Goal: Task Accomplishment & Management: Manage account settings

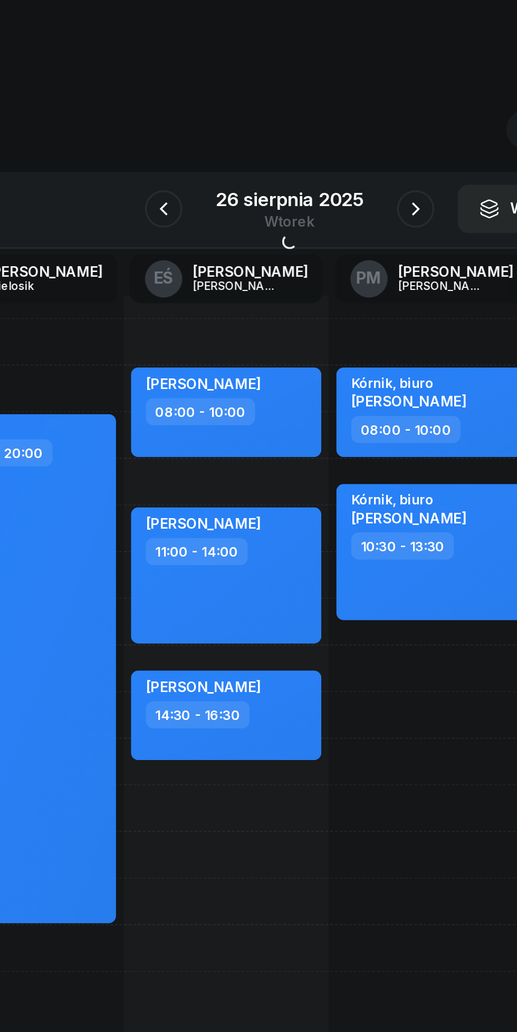
click at [326, 119] on icon "button" at bounding box center [329, 118] width 13 height 13
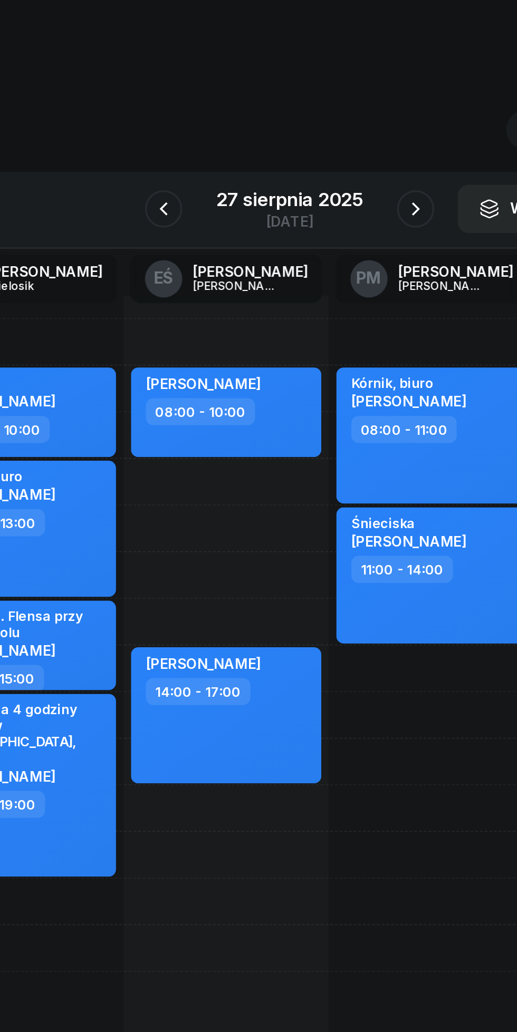
click at [373, 307] on div "Śnieciska [PERSON_NAME]" at bounding box center [339, 302] width 93 height 23
select select "11"
select select "14"
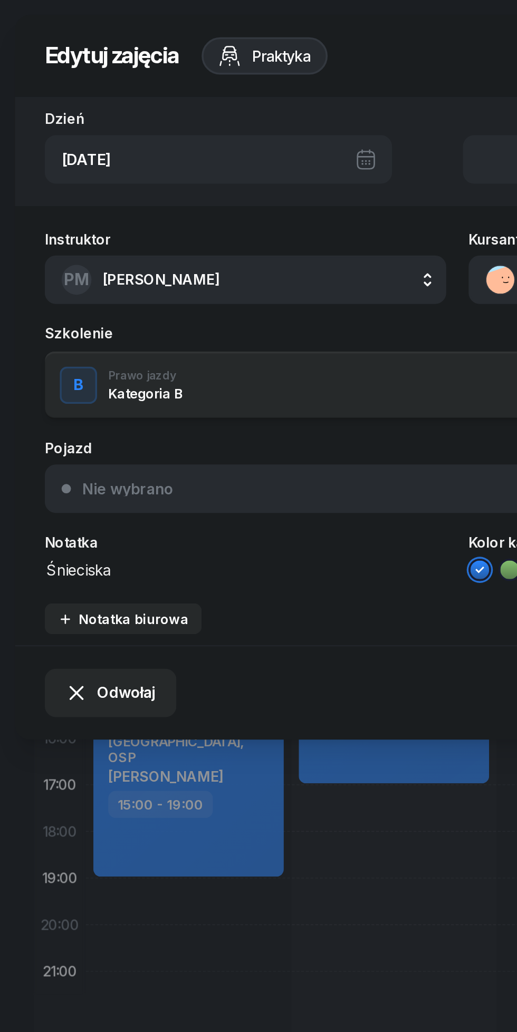
click at [103, 322] on textarea "Śnieciska" at bounding box center [138, 322] width 227 height 14
type textarea "Ś"
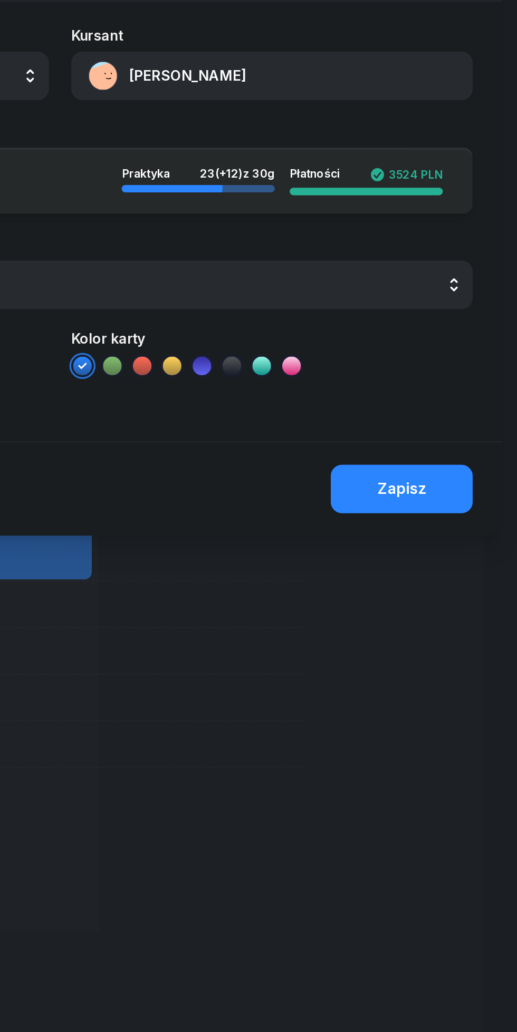
type textarea "[DEMOGRAPHIC_DATA]"
click at [426, 397] on button "Zapisz" at bounding box center [451, 391] width 80 height 27
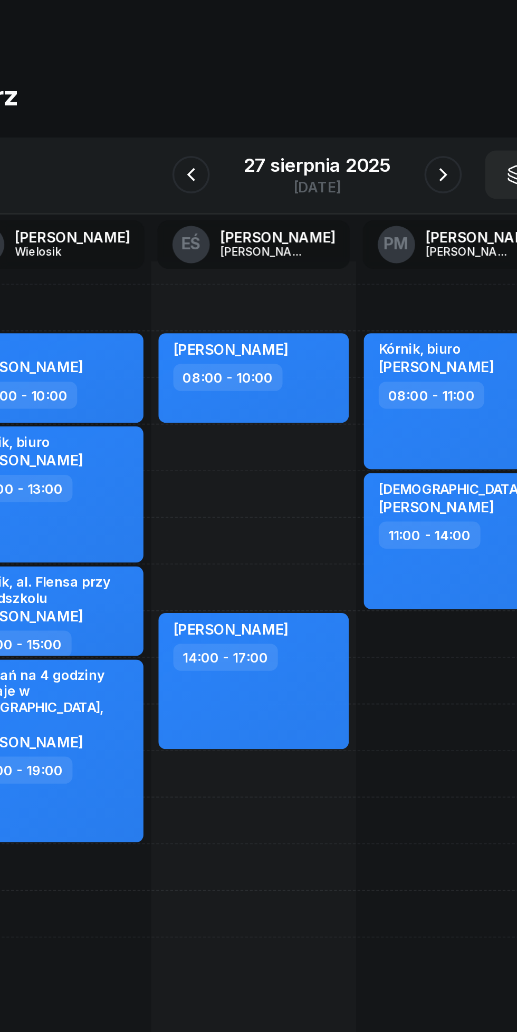
click at [218, 112] on div "27 sierpnia 2025" at bounding box center [258, 113] width 83 height 11
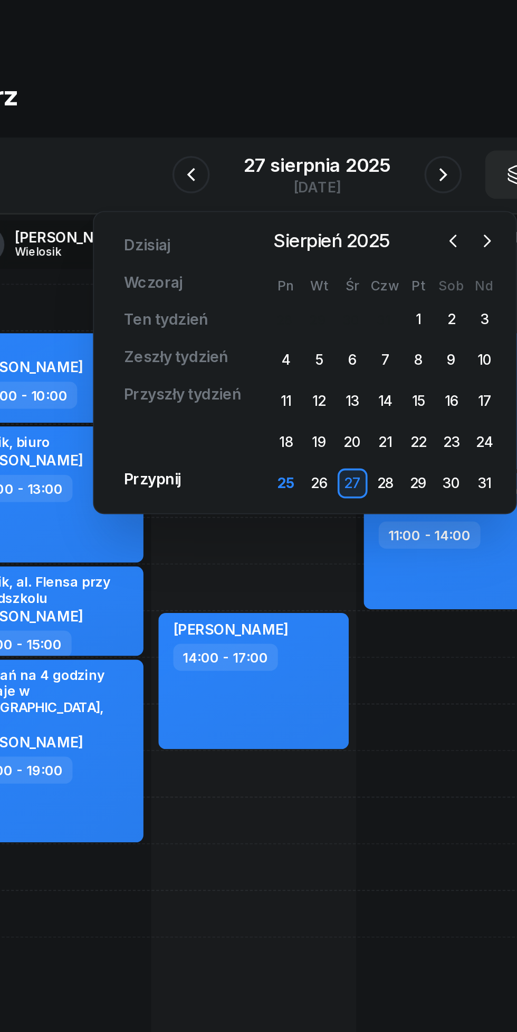
click at [352, 154] on icon "button" at bounding box center [354, 155] width 11 height 11
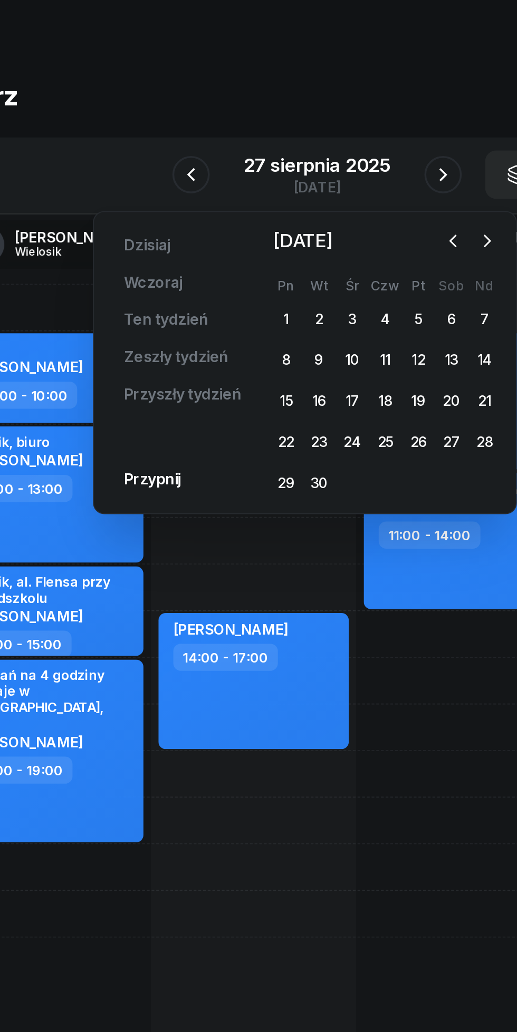
click at [276, 248] on div "17" at bounding box center [278, 246] width 17 height 17
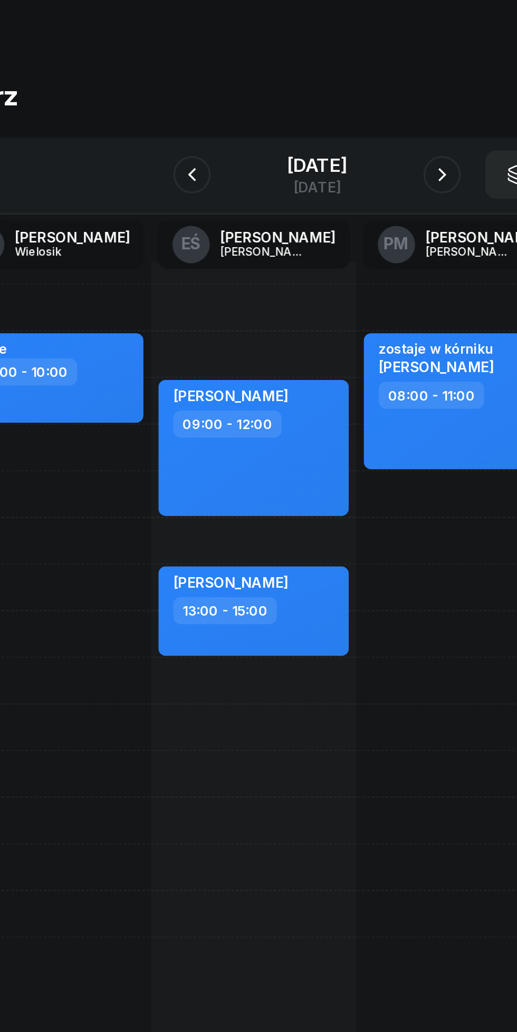
click at [188, 118] on icon "button" at bounding box center [187, 118] width 13 height 13
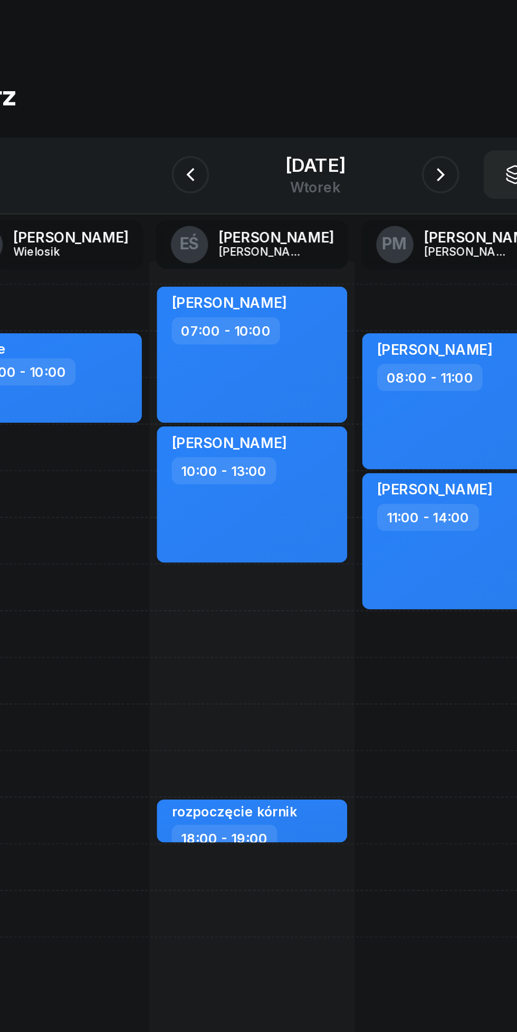
click at [193, 122] on button "button" at bounding box center [187, 118] width 21 height 21
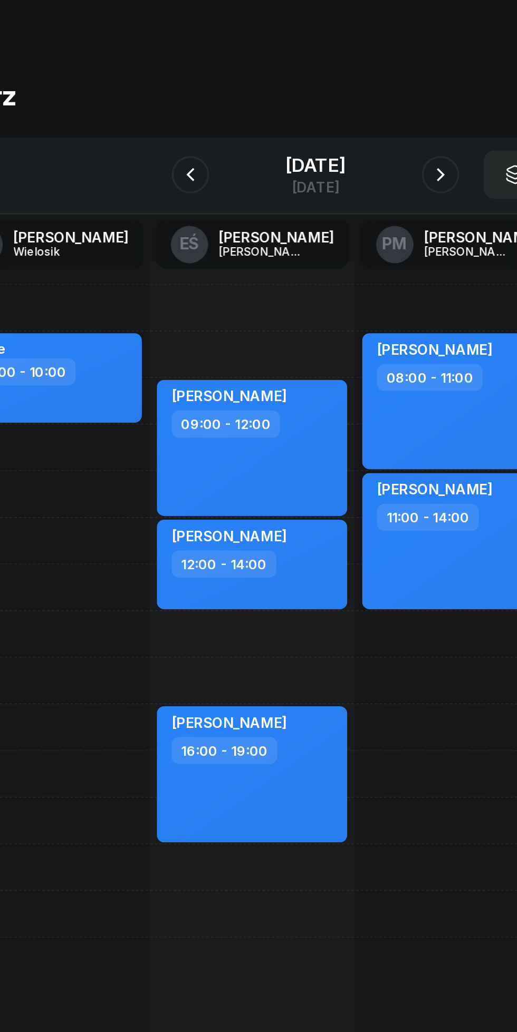
click at [190, 111] on button "button" at bounding box center [187, 118] width 21 height 21
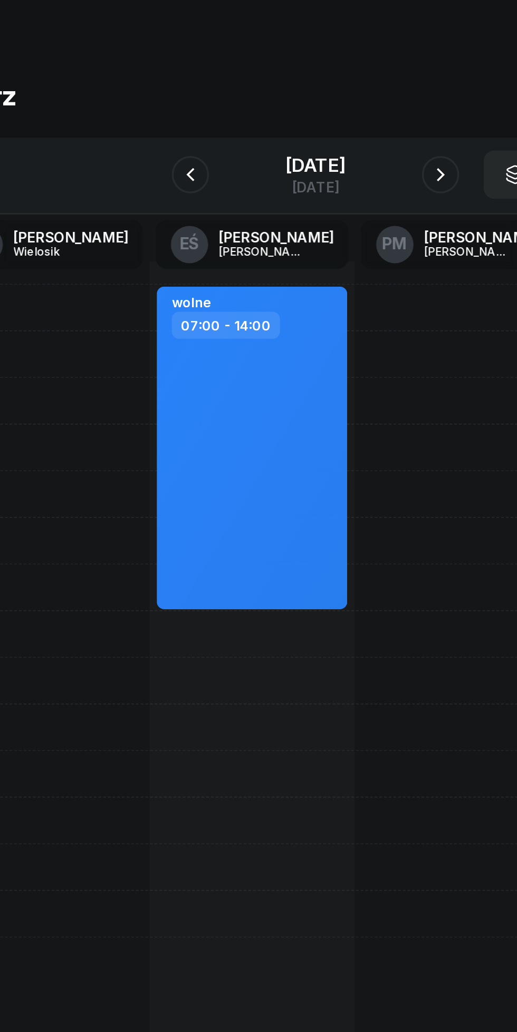
click at [193, 115] on button "button" at bounding box center [187, 118] width 21 height 21
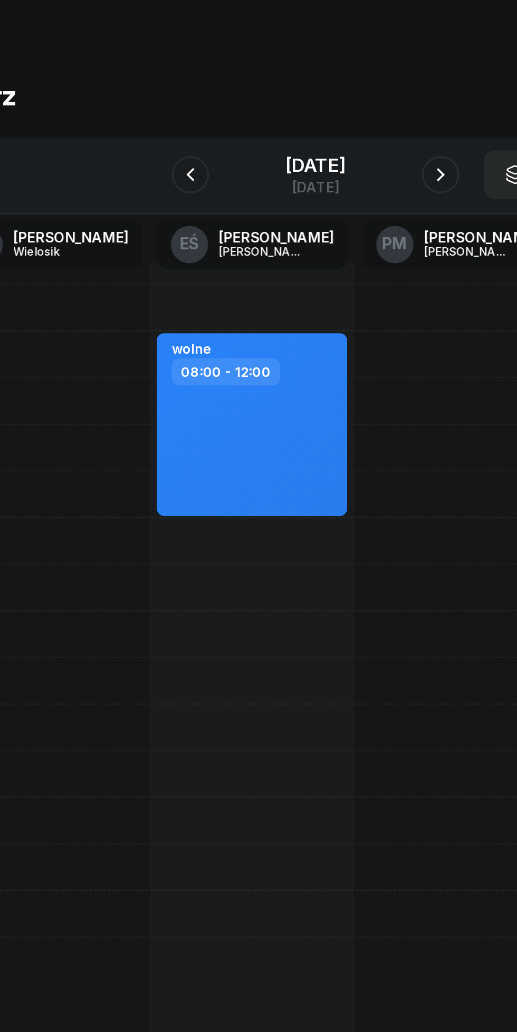
click at [182, 111] on button "button" at bounding box center [187, 118] width 21 height 21
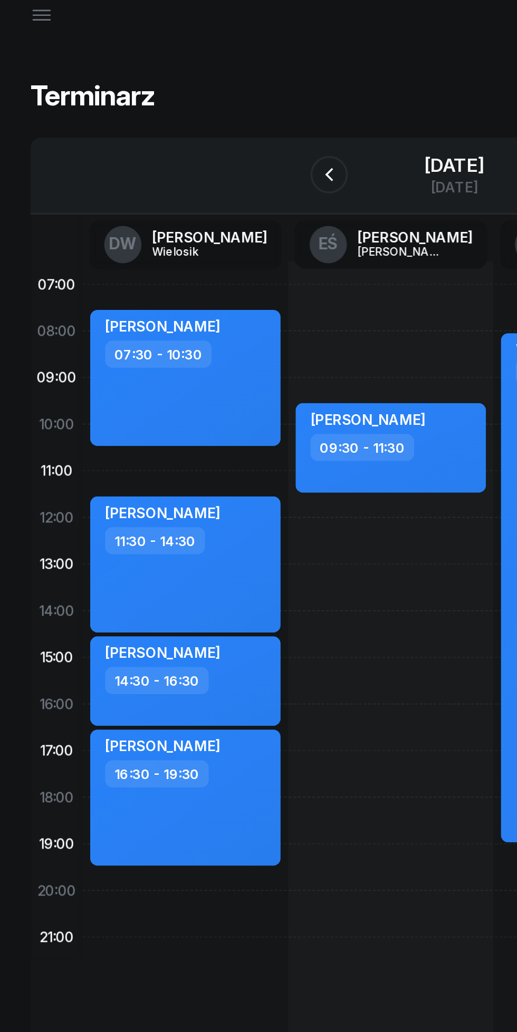
click at [188, 120] on icon "button" at bounding box center [187, 118] width 13 height 13
